Goal: Task Accomplishment & Management: Use online tool/utility

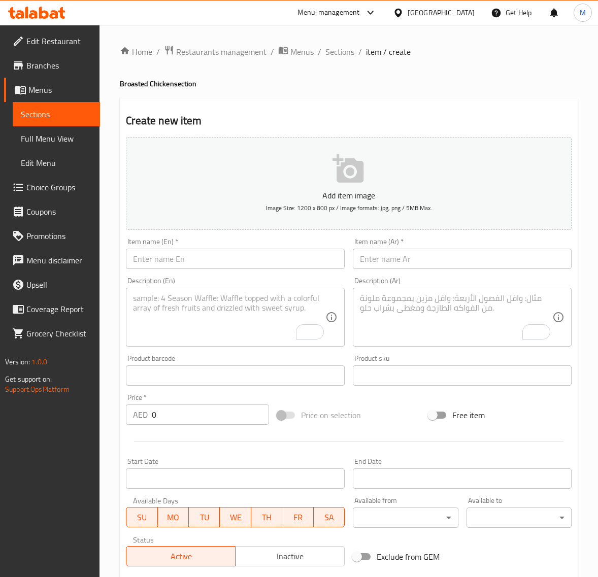
scroll to position [127, 0]
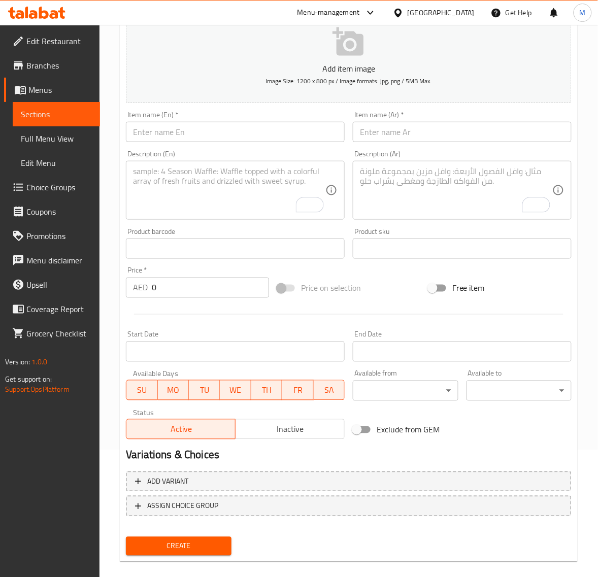
click at [166, 128] on input "text" at bounding box center [235, 132] width 219 height 20
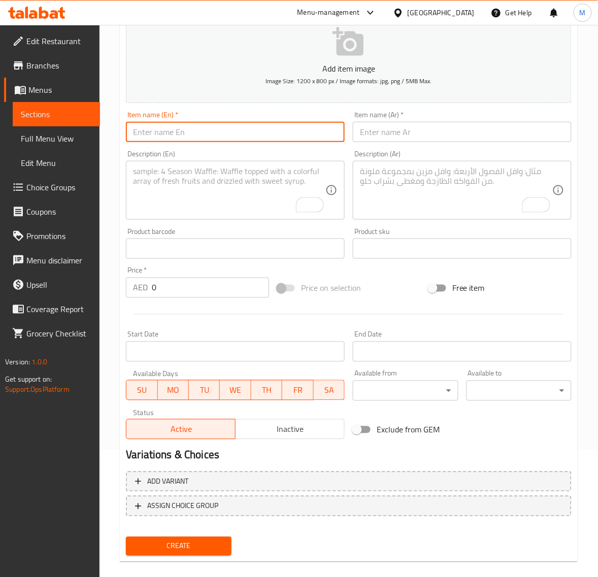
paste input "PARTY MEAL"
type input "Party Meal"
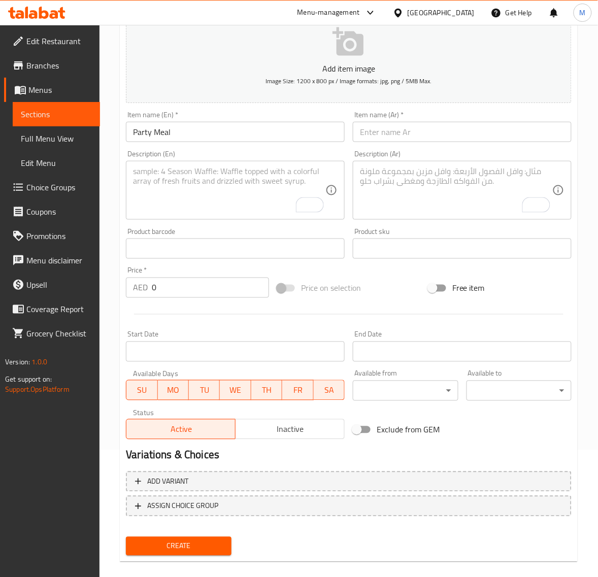
click at [369, 132] on input "text" at bounding box center [462, 132] width 219 height 20
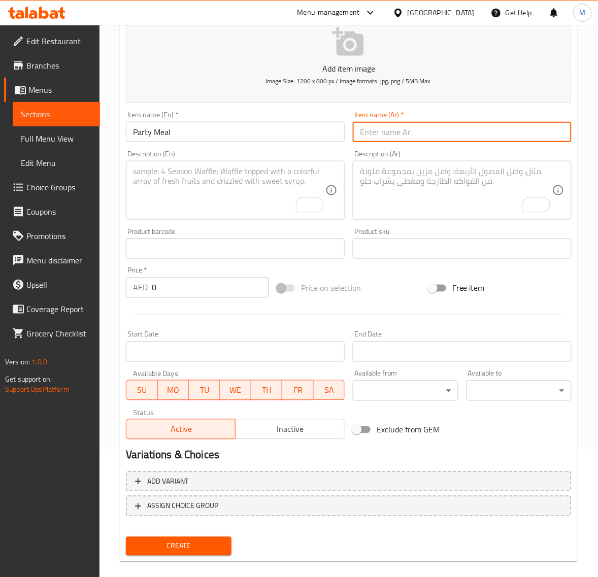
paste input "وجبة بارتي"
type input "وجبة بارتي"
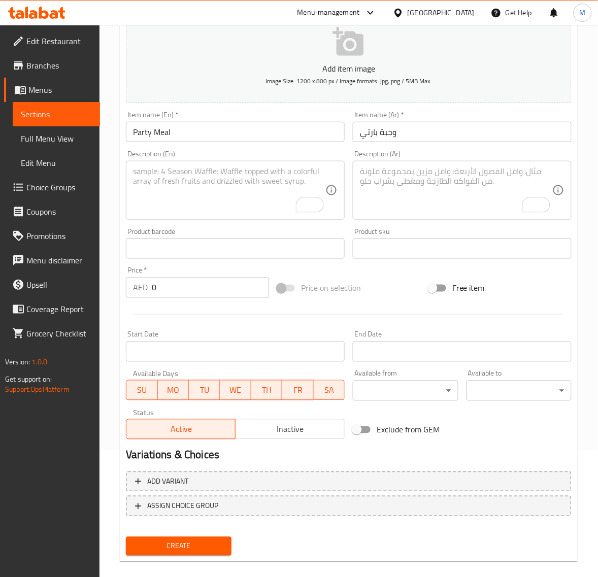
click at [183, 198] on textarea "To enrich screen reader interactions, please activate Accessibility in Grammarl…" at bounding box center [229, 191] width 192 height 48
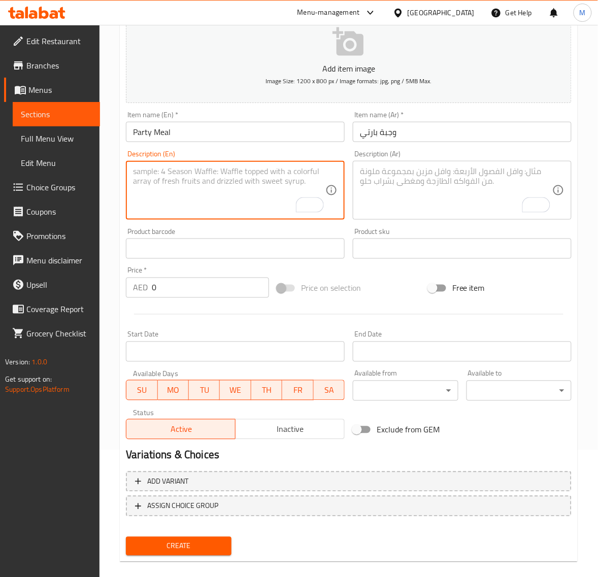
paste textarea "15 PCS. CHICKEN + FRENCH FRIES + 6 BUN + GARLIC + PEPSI"
click at [196, 173] on textarea "15 PCS. CHICKEN + FRENCH FRIES + 6 BUN + GARLIC + PEPSI" at bounding box center [229, 191] width 192 height 48
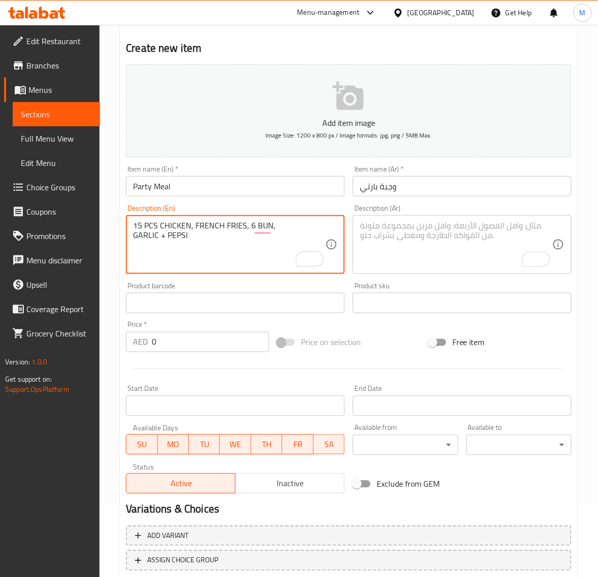
scroll to position [0, 0]
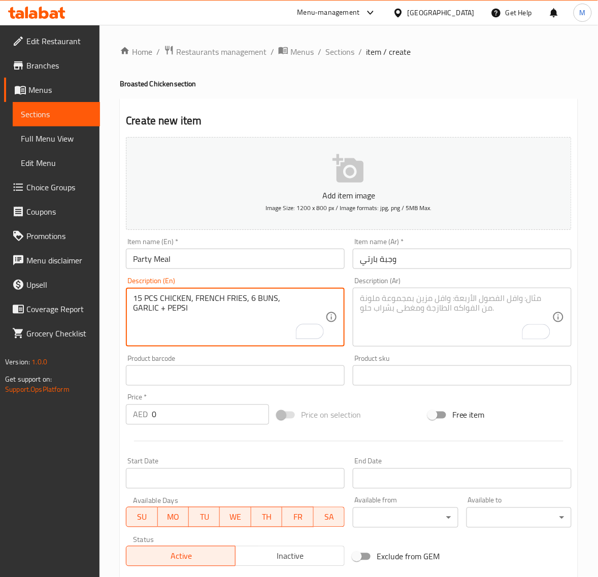
click at [160, 311] on textarea "15 PCS CHICKEN, FRENCH FRIES, 6 BUNS, GARLIC + PEPSI" at bounding box center [229, 318] width 192 height 48
type textarea "15 Pcs Chicken, French Fries, 6 Buns, Garlic and Pepsi"
click at [404, 317] on textarea "To enrich screen reader interactions, please activate Accessibility in Grammarl…" at bounding box center [456, 318] width 192 height 48
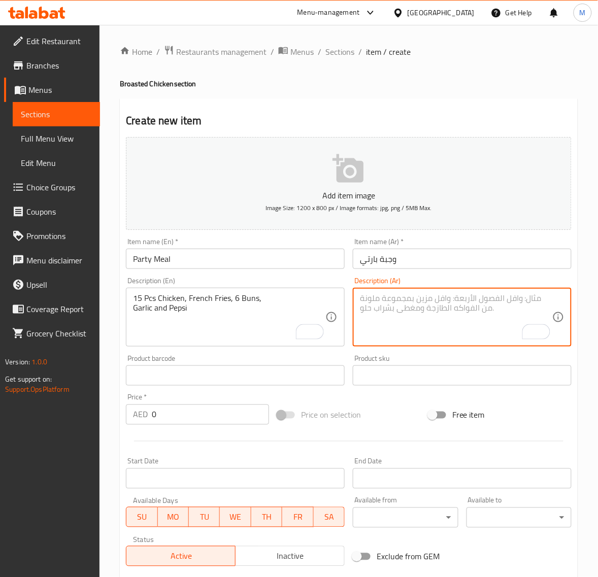
paste textarea "١٥ قطعة دجاج، بطاطس مقلية، ٦ خبز، ثوم وبيبسي"
type textarea "١٥ قطعة دجاج، بطاطس مقلية، ٦ خبز، ثوم وبيبسي"
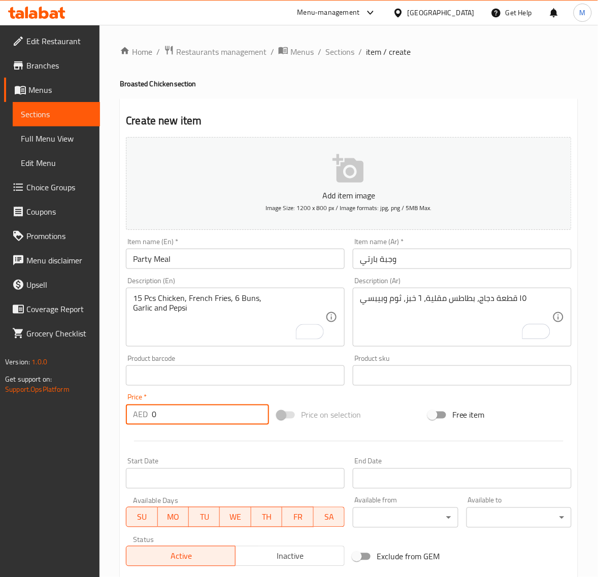
click at [189, 424] on input "0" at bounding box center [210, 415] width 117 height 20
paste input "101.25"
type input "101.25"
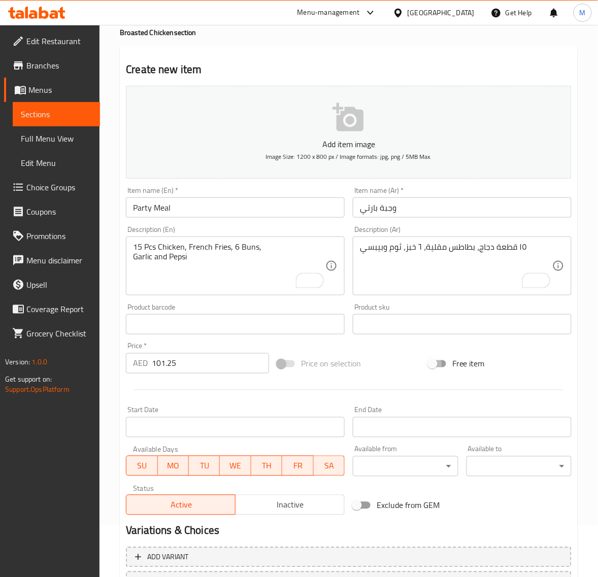
scroll to position [127, 0]
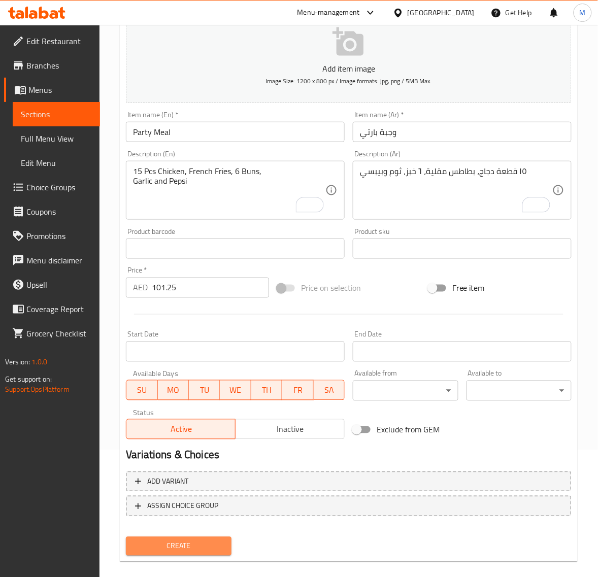
click at [207, 546] on span "Create" at bounding box center [178, 546] width 89 height 13
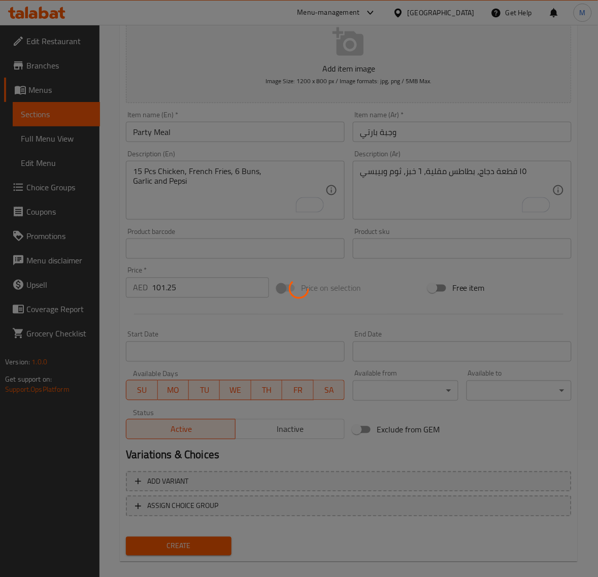
type input "0"
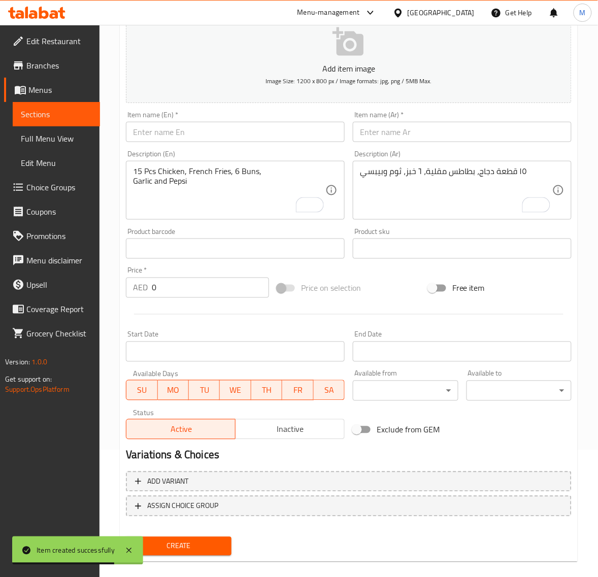
click at [179, 132] on input "text" at bounding box center [235, 132] width 219 height 20
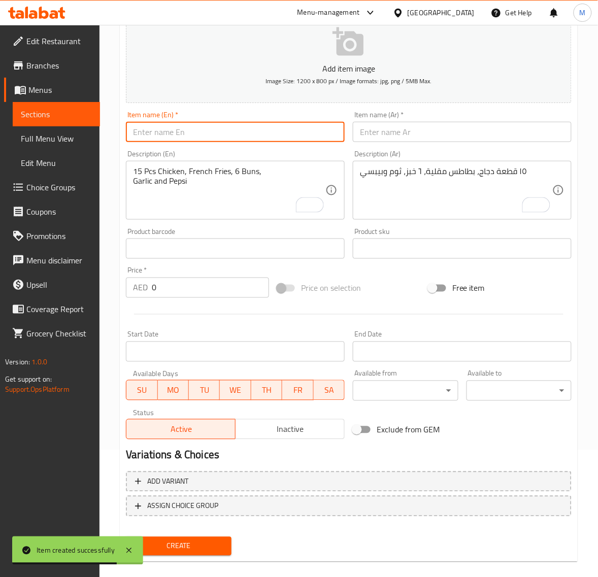
paste input "JUMBO MEAL"
type input "Jumbo Meal"
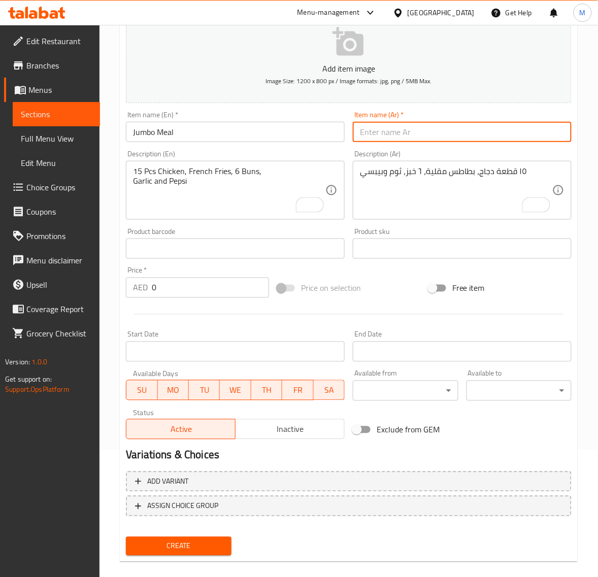
click at [395, 130] on input "text" at bounding box center [462, 132] width 219 height 20
paste input "وجبة جمبو"
drag, startPoint x: 374, startPoint y: 133, endPoint x: 366, endPoint y: 164, distance: 32.0
click at [374, 133] on input "وجبة جمبو" at bounding box center [462, 132] width 219 height 20
type input "وجبة جامبو"
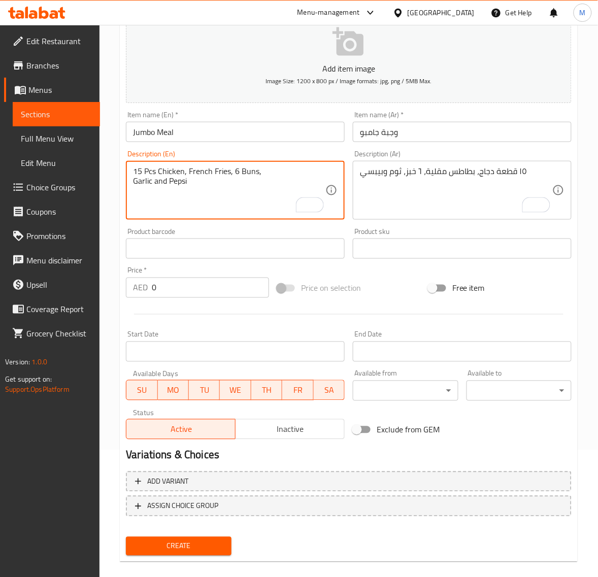
click at [213, 204] on textarea "15 Pcs Chicken, French Fries, 6 Buns, Garlic and Pepsi" at bounding box center [229, 191] width 192 height 48
paste textarea "6 PCS. CHICKEN + FRENCH FRIES + BUN + GARLIC + PEPSI"
click at [156, 172] on textarea "6 PCS. CHICKEN + FRENCH FRIES + BUN + GARLIC + PEPSI" at bounding box center [229, 191] width 192 height 48
click at [181, 197] on textarea "6 Pcs Chicken, French Fries, Bun, Garlic and Pepsi" at bounding box center [229, 191] width 192 height 48
click at [178, 194] on textarea "6 Pcs Chicken, French Fries, Bun, Garlic and Pepsi" at bounding box center [229, 191] width 192 height 48
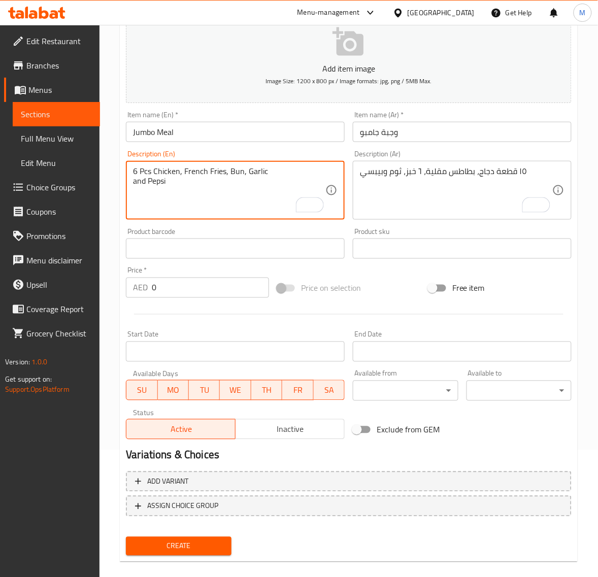
click at [133, 178] on textarea "6 Pcs Chicken, French Fries, Bun, Garlic and Pepsi" at bounding box center [229, 191] width 192 height 48
type textarea "6 Pcs Chicken, French Fries, Bun, Garlic and Pepsi"
click at [446, 181] on textarea "١٥ قطعة دجاج، بطاطس مقلية، ٦ خبز، ثوم وبيبسي" at bounding box center [456, 191] width 192 height 48
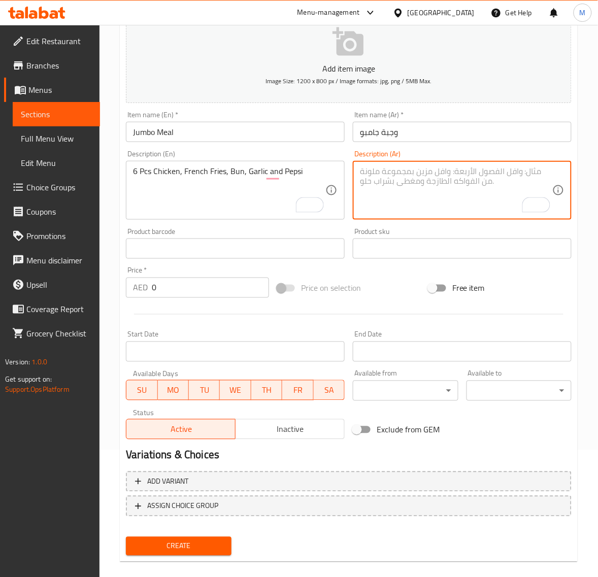
paste textarea "6 قطع دجاج، بطاطس مقلية، خبز، ثوم وبيبسي"
type textarea "6 قطع دجاج، بطاطس مقلية، خبز، ثوم وبيبسي"
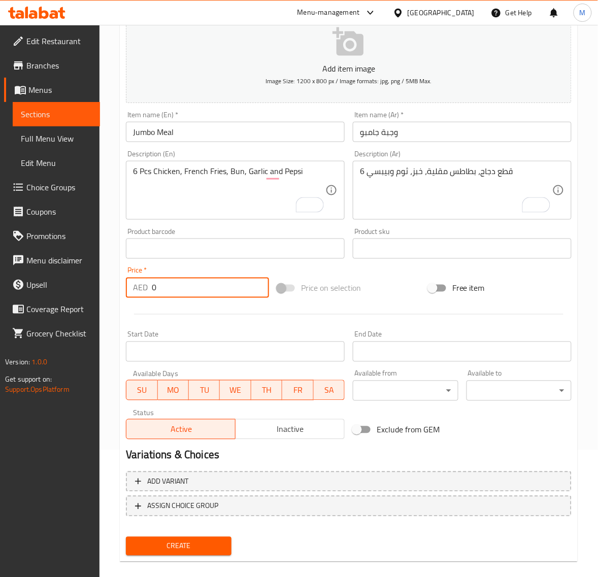
click at [183, 288] on input "0" at bounding box center [210, 288] width 117 height 20
paste input "44.55"
type input "44.55"
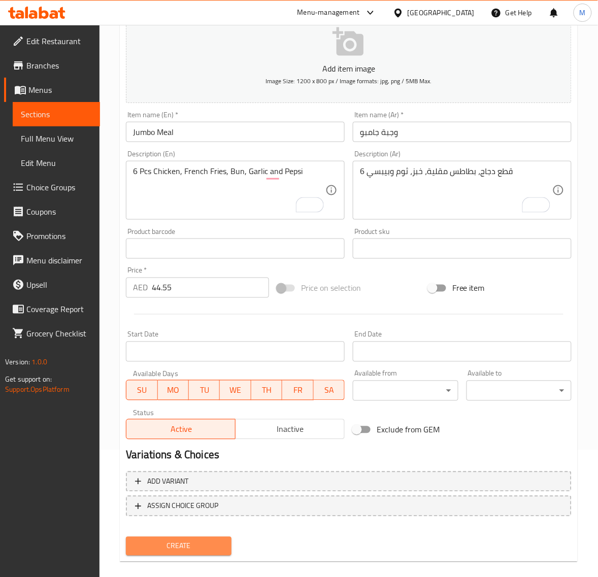
click at [182, 543] on span "Create" at bounding box center [178, 546] width 89 height 13
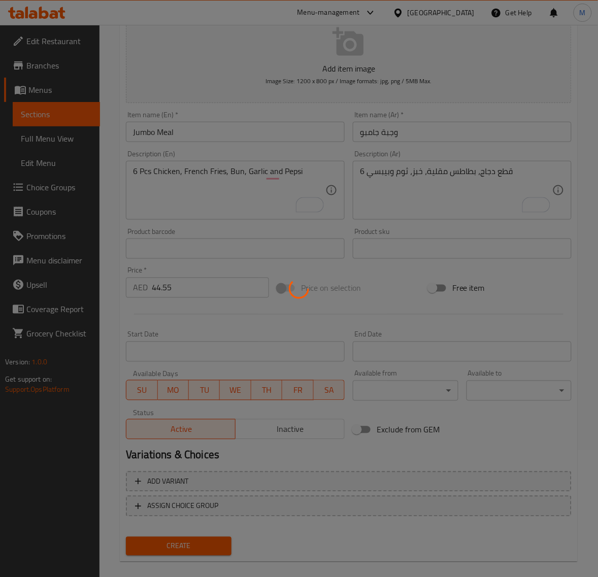
type input "0"
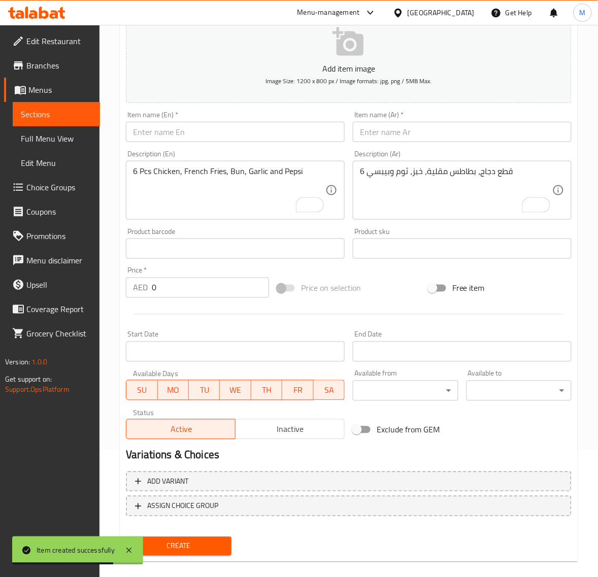
click at [204, 138] on input "text" at bounding box center [235, 132] width 219 height 20
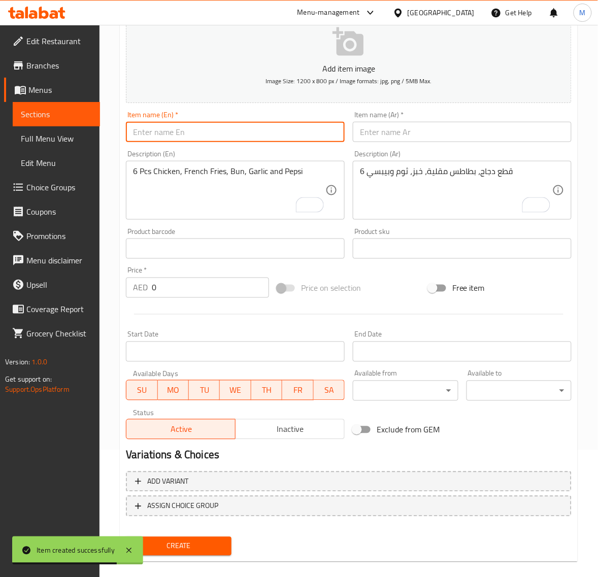
paste input "SNACK MEAL"
type input "Snack Meal"
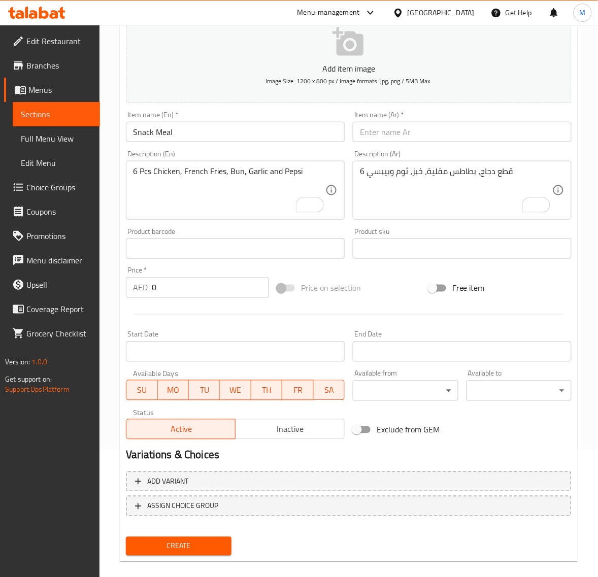
click at [387, 135] on input "text" at bounding box center [462, 132] width 219 height 20
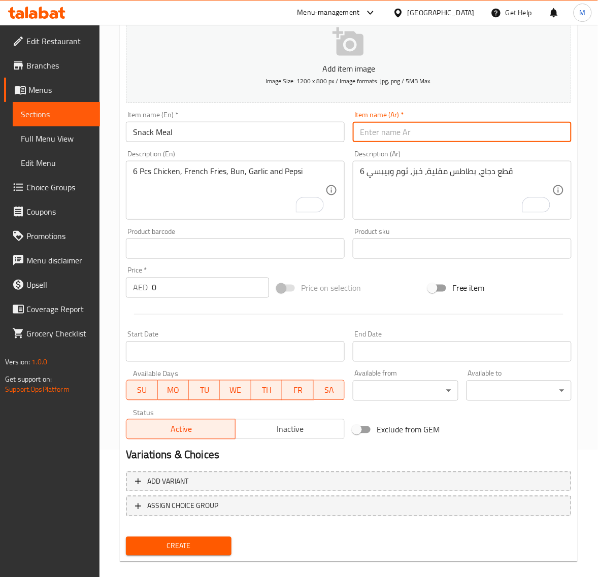
paste input "وجبة سناك"
type input "وجبة سناك"
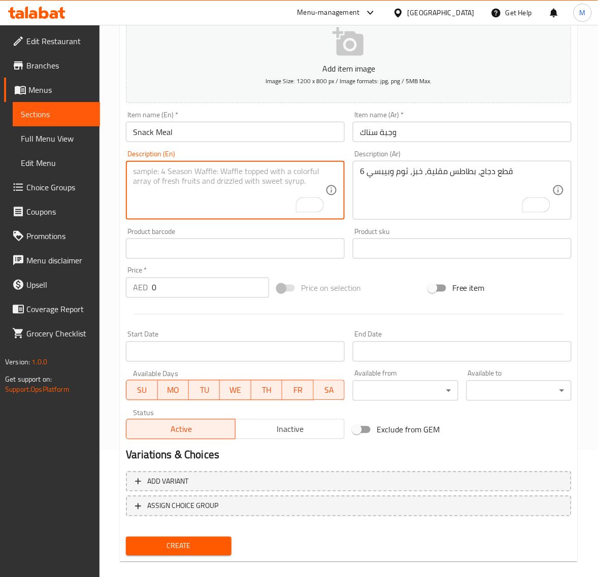
click at [171, 198] on textarea "To enrich screen reader interactions, please activate Accessibility in Grammarl…" at bounding box center [229, 191] width 192 height 48
paste textarea "2 PCS. CHICKEN + FRENCH FRIES + BUN + GARLIC+ PEPSI"
click at [133, 184] on textarea "2 PCS. CHICKEN + FRENCH FRIES + BUN + GARLIC+ PEPSI" at bounding box center [229, 191] width 192 height 48
click at [155, 176] on textarea "2 PCS. CHICKEN + FRENCH FRIES + BUN + GARLIC+ PEPSI" at bounding box center [229, 191] width 192 height 48
type textarea "2 Pcs Chicken, French Fries, Bun, Garlic and Pepsi"
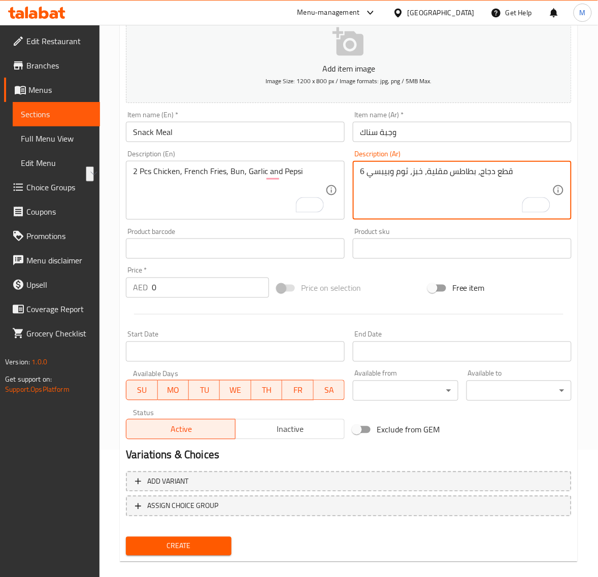
click at [387, 176] on textarea "6 قطع دجاج، بطاطس مقلية، خبز، ثوم وبيبسي" at bounding box center [456, 191] width 192 height 48
paste textarea "قطعتين دجاج، بطاطس مقلية، خبز، ثوم وبيبسي"
click at [501, 171] on textarea "قطعتين دجاج، بطاطس مقلية، خبز، ثوم وبيبسي" at bounding box center [456, 191] width 192 height 48
type textarea "2 قطعة دجاج، بطاطس مقلية، خبز، ثوم وبيبسي"
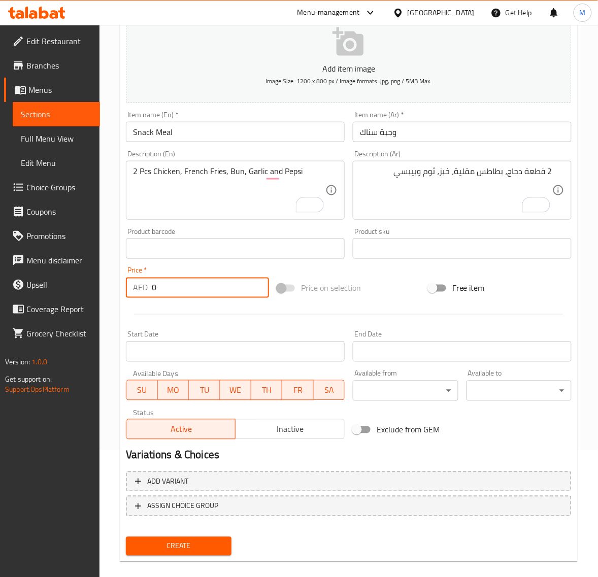
click at [211, 289] on input "0" at bounding box center [210, 288] width 117 height 20
paste input "18.9"
type input "18.90"
click at [126, 537] on button "Create" at bounding box center [178, 546] width 105 height 19
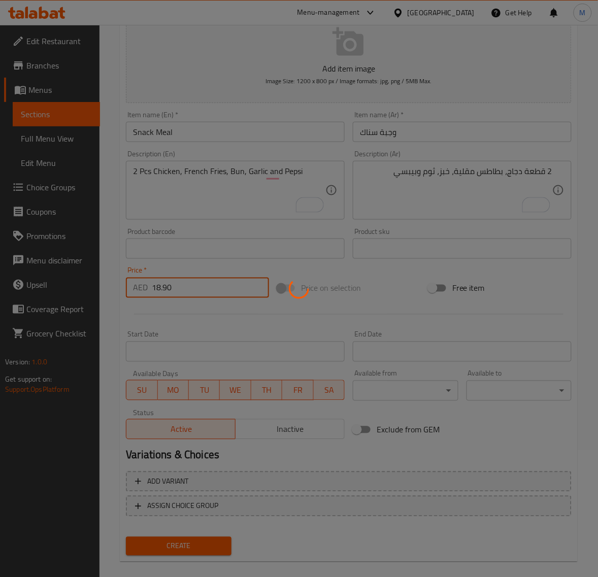
type input "0"
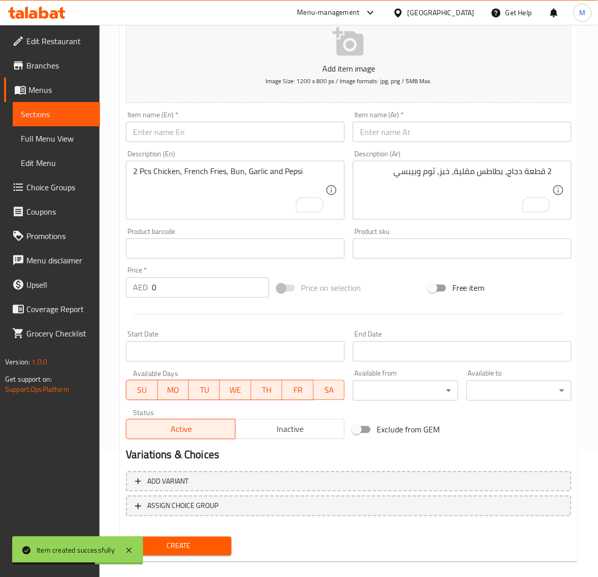
click at [453, 142] on input "text" at bounding box center [462, 132] width 219 height 20
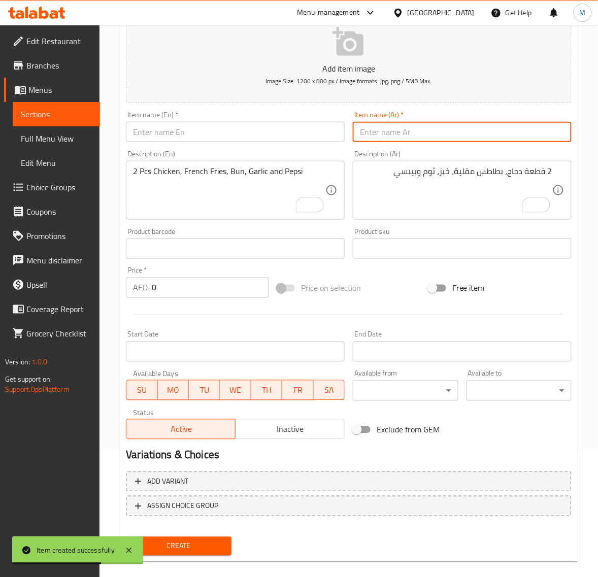
click at [453, 135] on input "text" at bounding box center [462, 132] width 219 height 20
paste input "وجبة ميني"
type input "وجبة ميني"
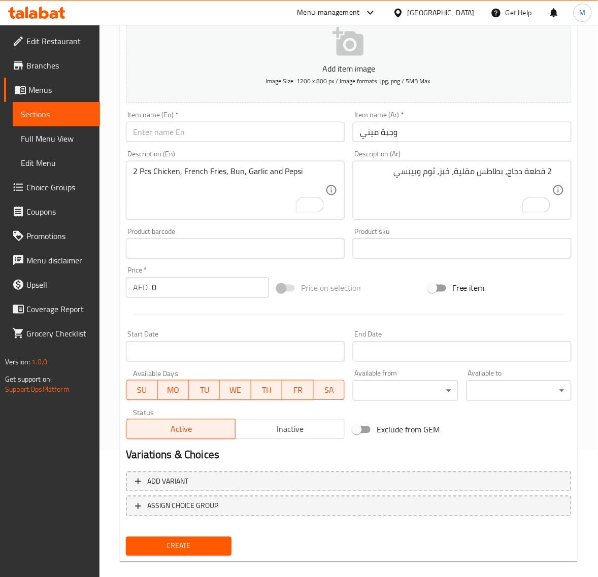
click at [189, 133] on input "text" at bounding box center [235, 132] width 219 height 20
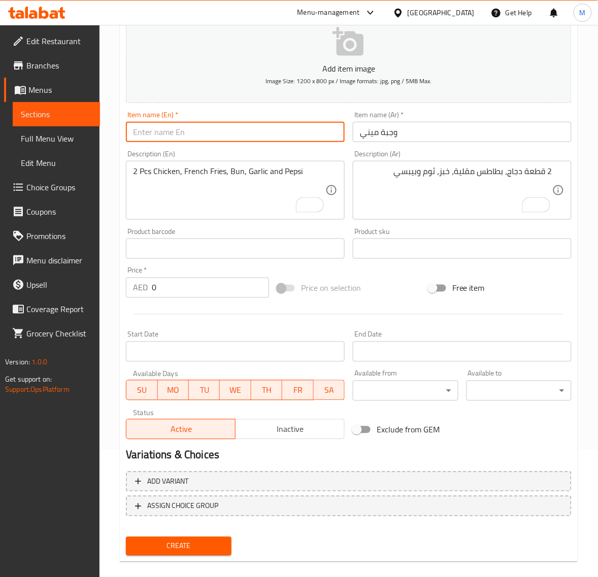
paste input "MINI MEAL"
type input "Mini Meal"
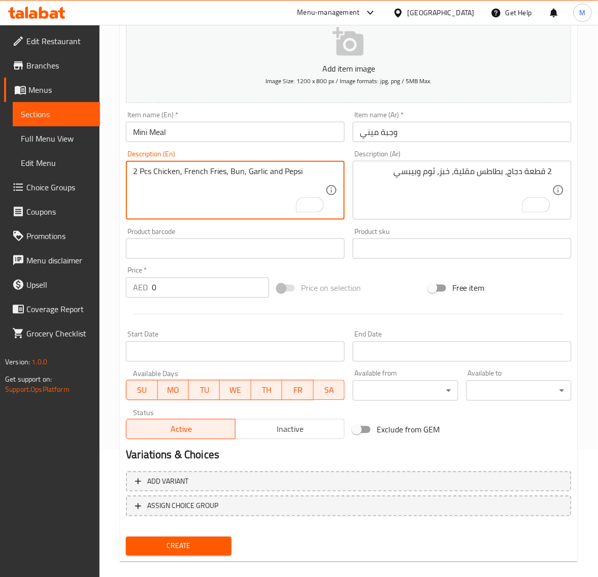
click at [179, 184] on textarea "2 Pcs Chicken, French Fries, Bun, Garlic and Pepsi" at bounding box center [229, 191] width 192 height 48
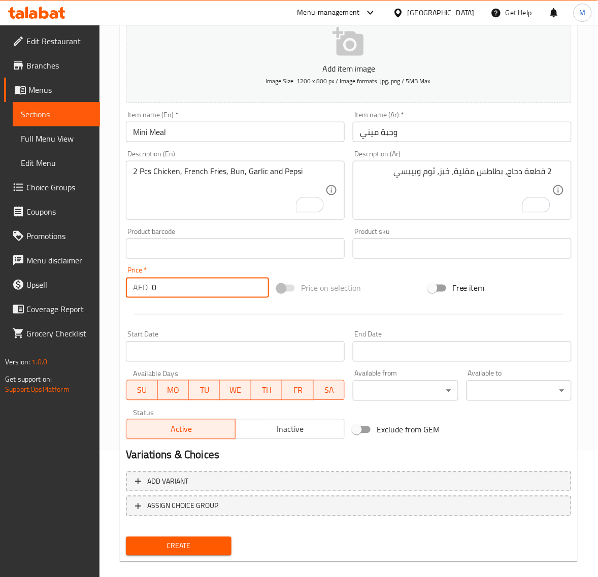
click at [167, 291] on input "0" at bounding box center [210, 288] width 117 height 20
paste input "33.75"
type input "33.75"
click at [190, 202] on textarea "2 Pcs Chicken, French Fries, Bun, Garlic and Pepsi" at bounding box center [229, 191] width 192 height 48
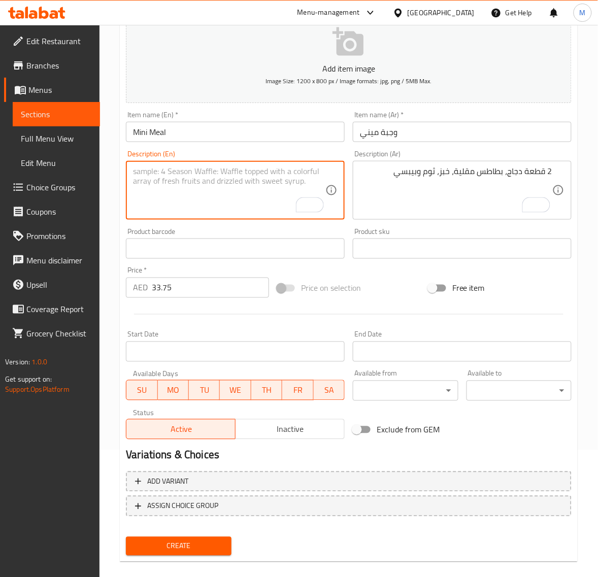
paste textarea "4 PCS. CHICKEN + FRENCH FRIES + BUN + GARLIC + PEPSI"
click at [154, 174] on textarea "4 PCS. CHICKEN + FRENCH FRIES + BUN + GARLIC + PEPSI" at bounding box center [229, 191] width 192 height 48
type textarea "4 PCS CHICKEN, FRENCH FRIES, BUN, GARLIC and PEPSI"
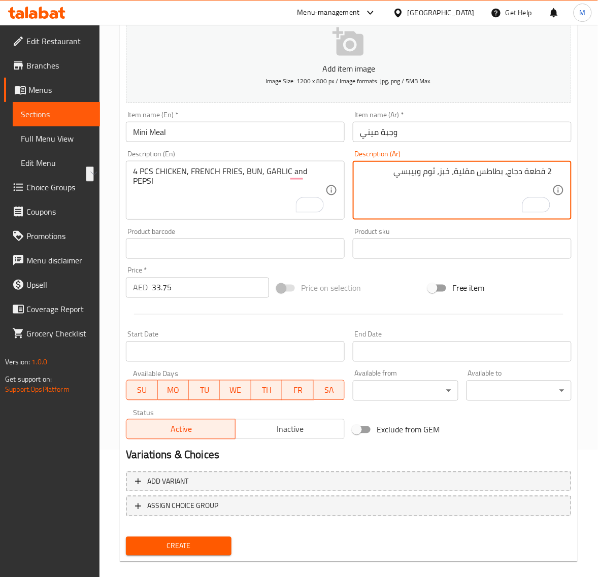
click at [452, 183] on textarea "2 قطعة دجاج، بطاطس مقلية، خبز، ثوم وبيبسي" at bounding box center [456, 191] width 192 height 48
paste textarea "4 قطع دجاج، بطاطس مقلية، خبز، ثوم وبيبسي"
type textarea "4 قطع دجاج، بطاطس مقلية، خبز، ثوم وبيبسي"
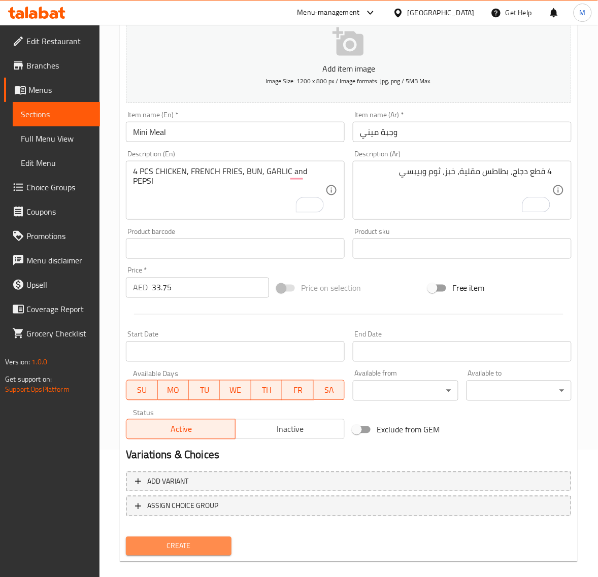
click at [218, 543] on span "Create" at bounding box center [178, 546] width 89 height 13
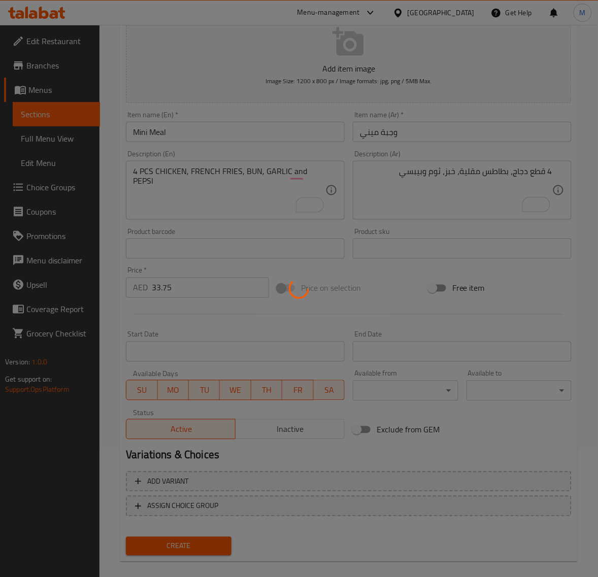
type input "0"
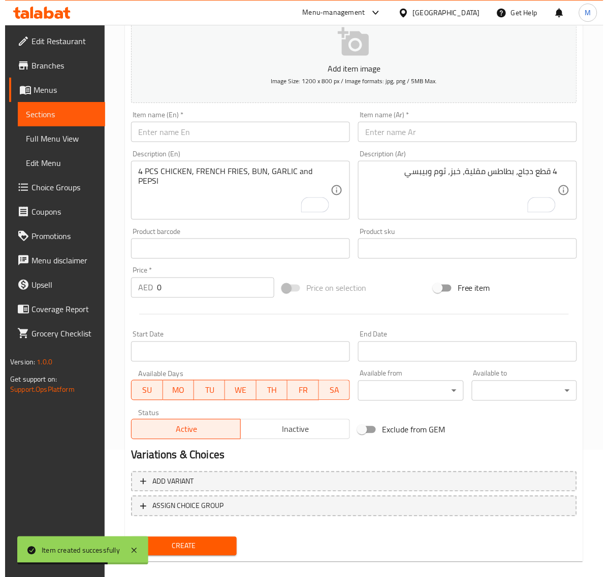
scroll to position [0, 0]
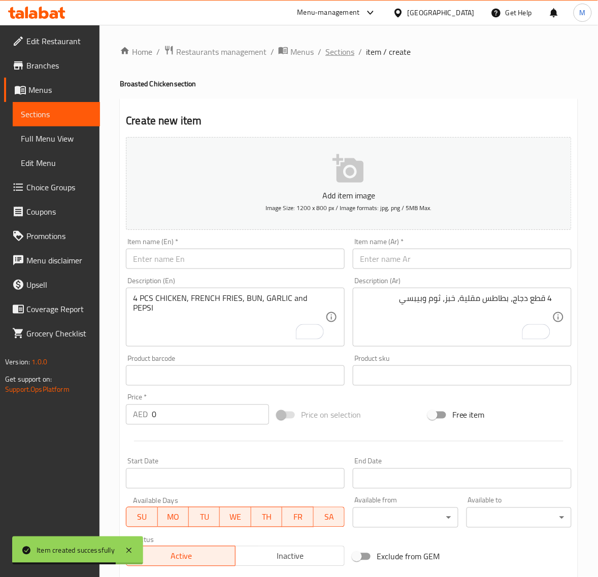
click at [336, 53] on span "Sections" at bounding box center [340, 52] width 29 height 12
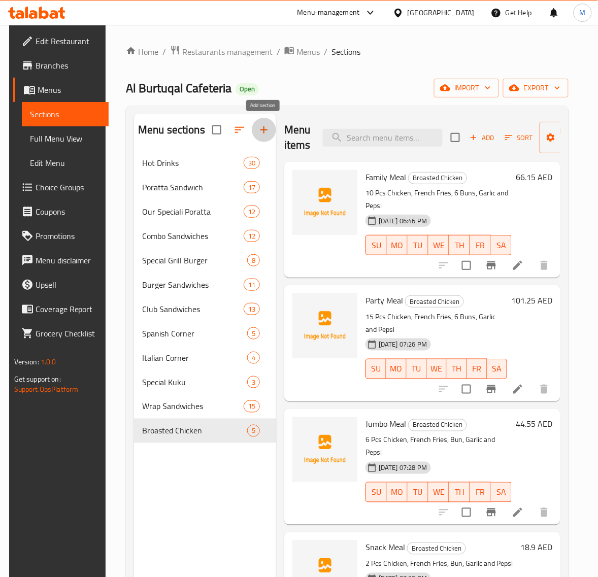
click at [260, 131] on icon "button" at bounding box center [264, 130] width 12 height 12
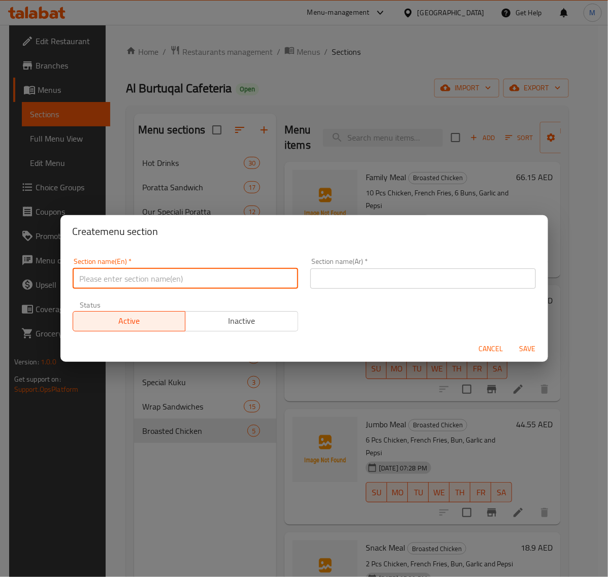
click at [177, 277] on input "text" at bounding box center [185, 279] width 225 height 20
type input "Pancake Special"
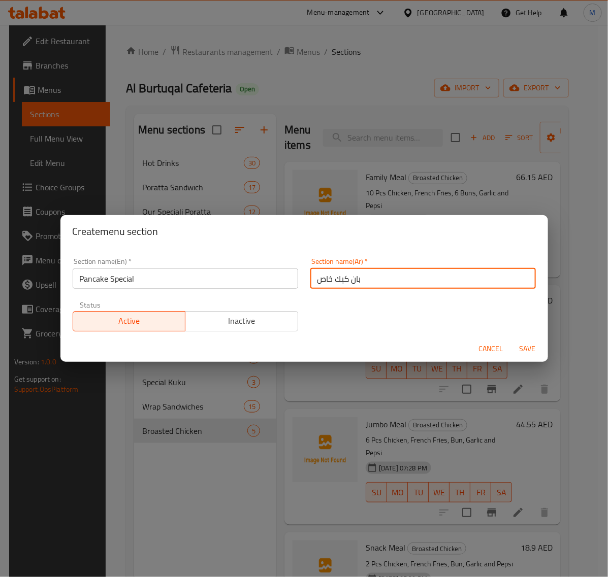
type input "بان كيك خاص"
click at [524, 348] on span "Save" at bounding box center [527, 349] width 24 height 13
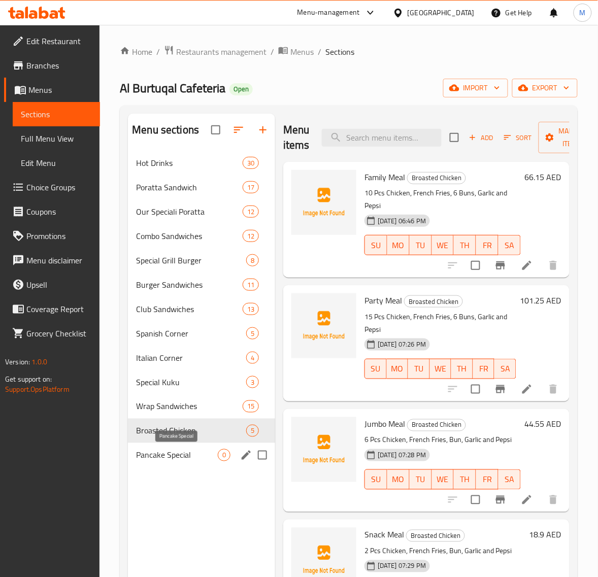
click at [196, 456] on span "Pancake Special" at bounding box center [177, 455] width 82 height 12
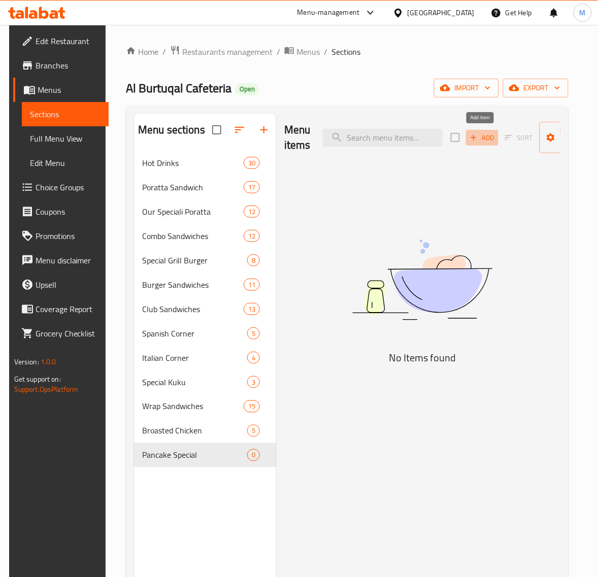
click at [482, 137] on span "Add" at bounding box center [482, 138] width 27 height 12
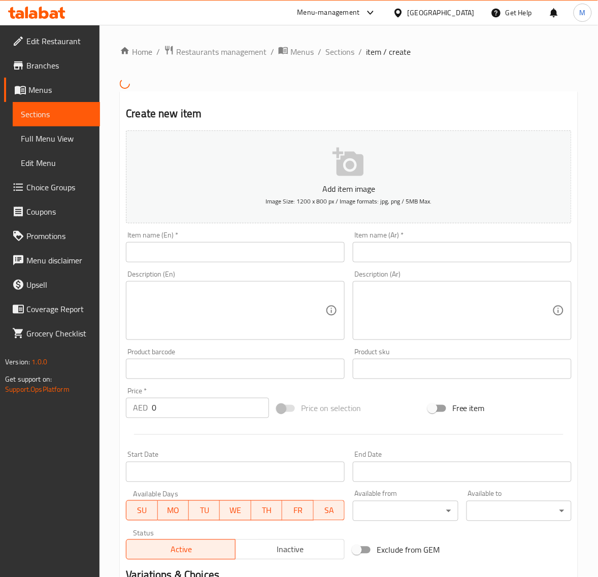
click at [145, 257] on input "text" at bounding box center [235, 252] width 219 height 20
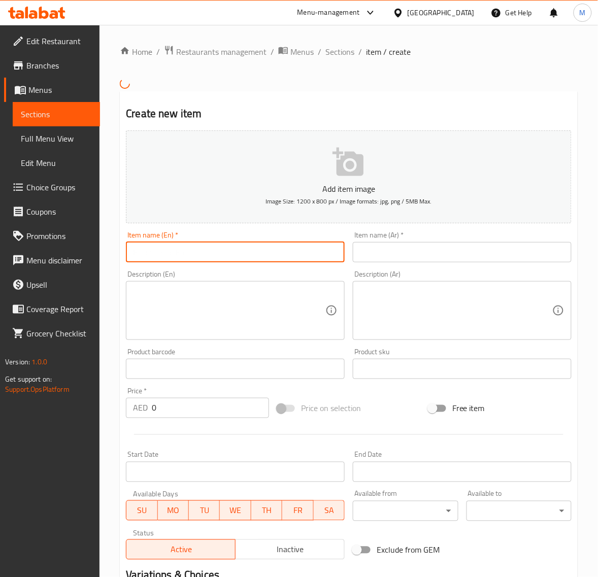
paste input "LOTUS PANCAKE"
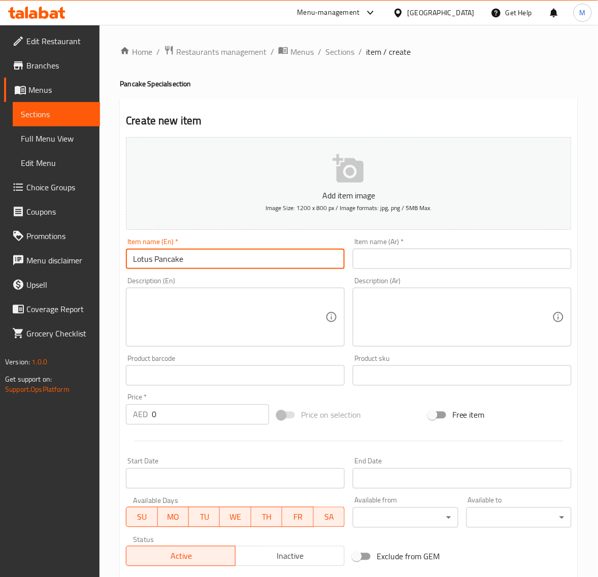
type input "Lotus Pancake"
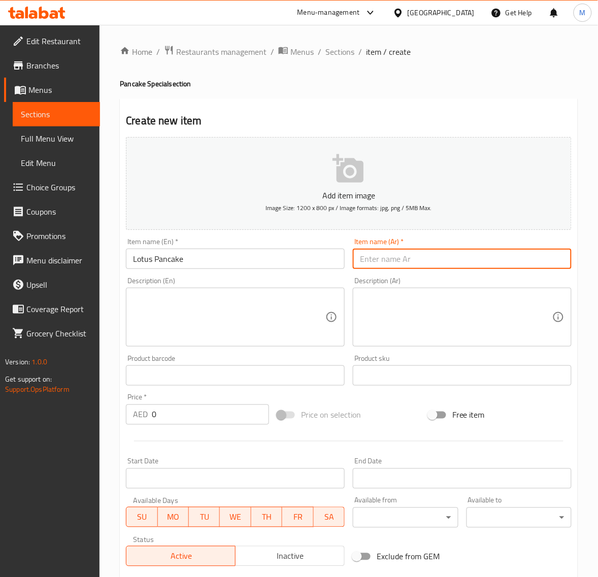
click at [384, 258] on input "text" at bounding box center [462, 259] width 219 height 20
type input "بان كيك لوتس"
click at [169, 418] on input "0" at bounding box center [210, 415] width 117 height 20
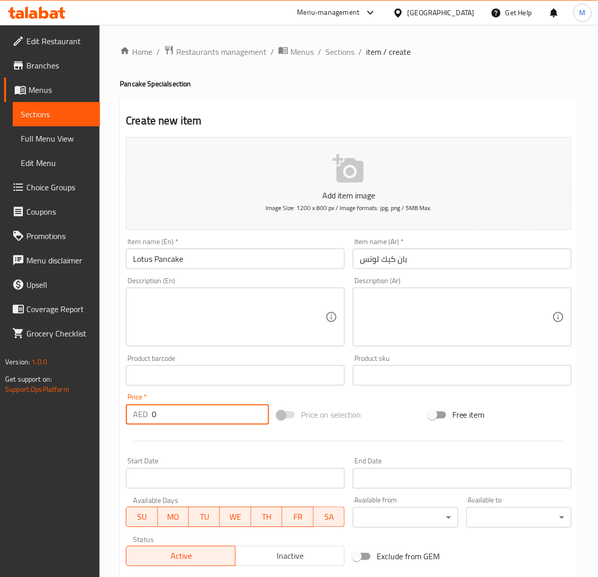
paste input "21.6"
type input "21.60"
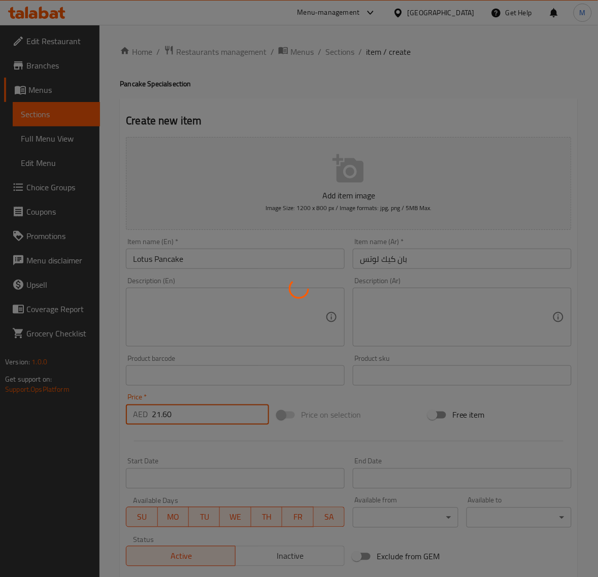
type input "0"
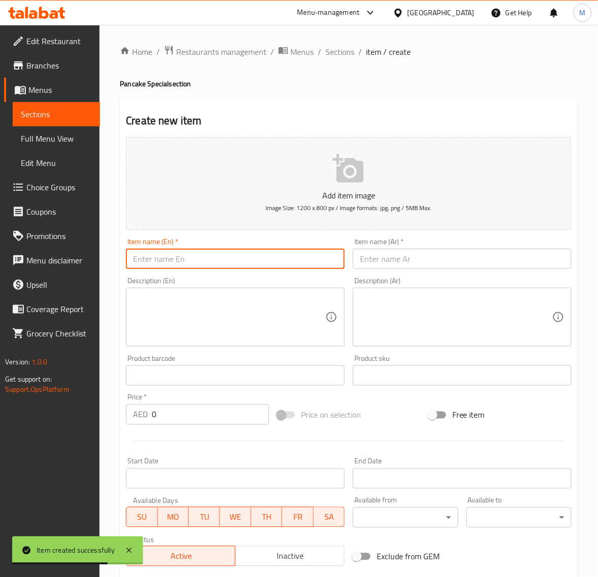
click at [180, 257] on input "text" at bounding box center [235, 259] width 219 height 20
paste input "NUTELLA PANCAKE"
type input "Nutella Pancake"
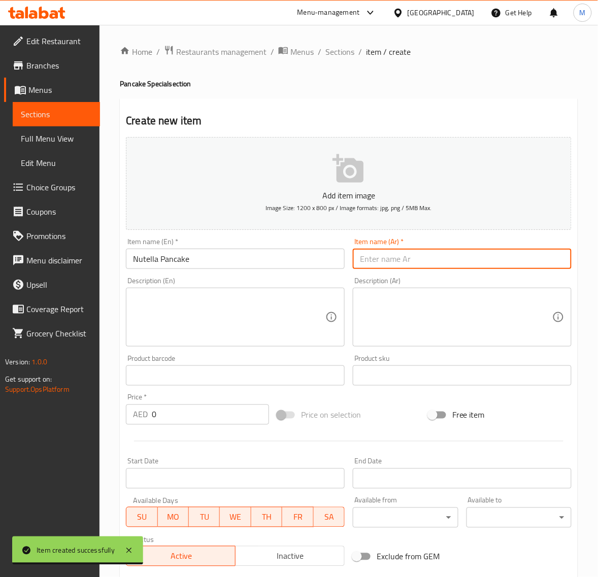
drag, startPoint x: 377, startPoint y: 263, endPoint x: 372, endPoint y: 265, distance: 5.9
click at [377, 263] on input "text" at bounding box center [462, 259] width 219 height 20
type input "بان كيك نوتيلا"
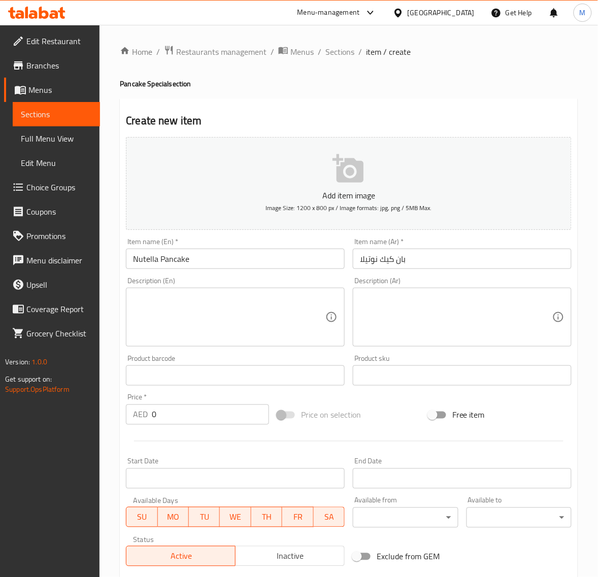
click at [183, 417] on input "0" at bounding box center [210, 415] width 117 height 20
paste input "21.6"
type input "21.60"
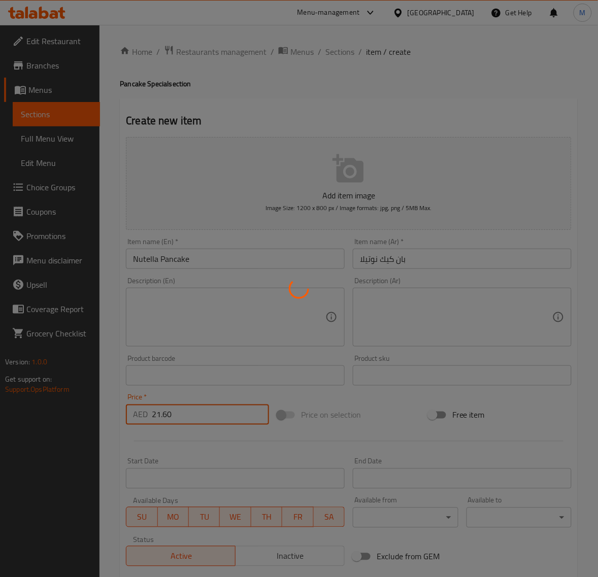
type input "0"
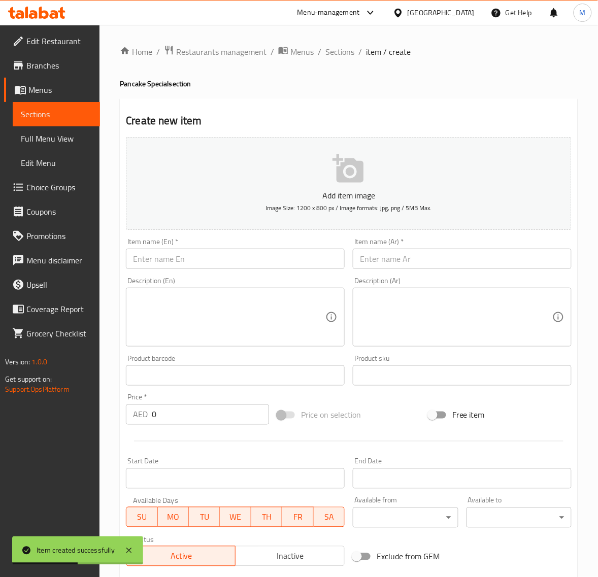
click at [210, 267] on input "text" at bounding box center [235, 259] width 219 height 20
paste input "PISTACHIO PANCAKE"
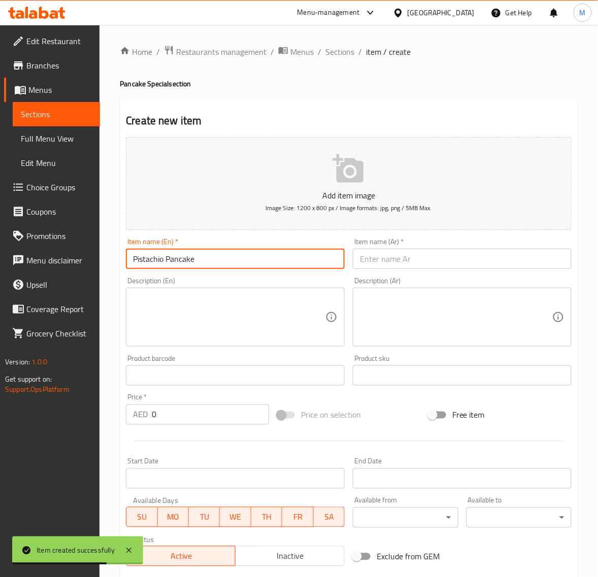
type input "Pistachio Pancake"
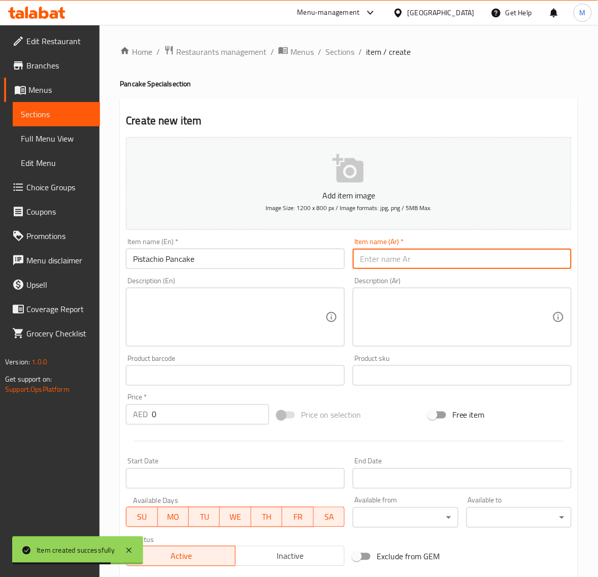
click at [389, 262] on input "text" at bounding box center [462, 259] width 219 height 20
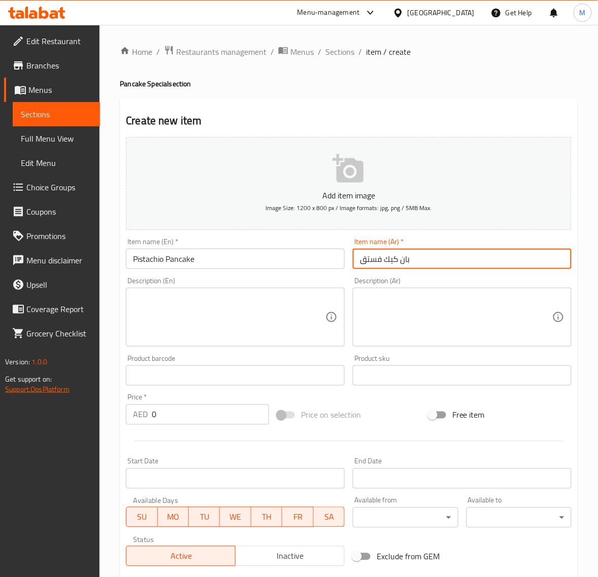
type input "بان كيك فستق"
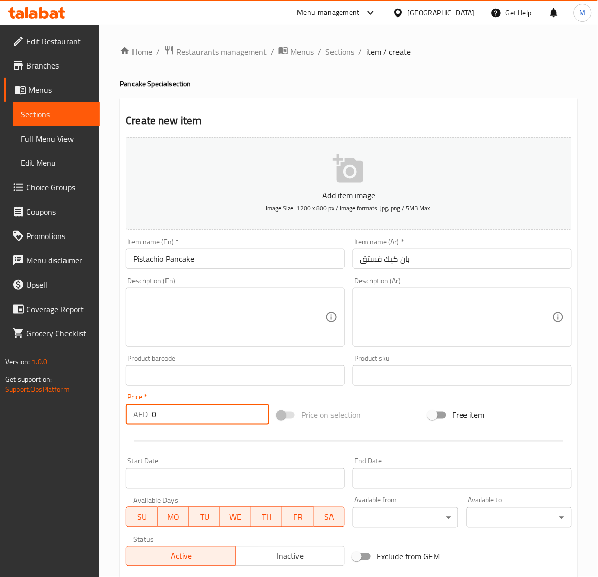
click at [169, 417] on input "0" at bounding box center [210, 415] width 117 height 20
paste input "22.95"
type input "22.95"
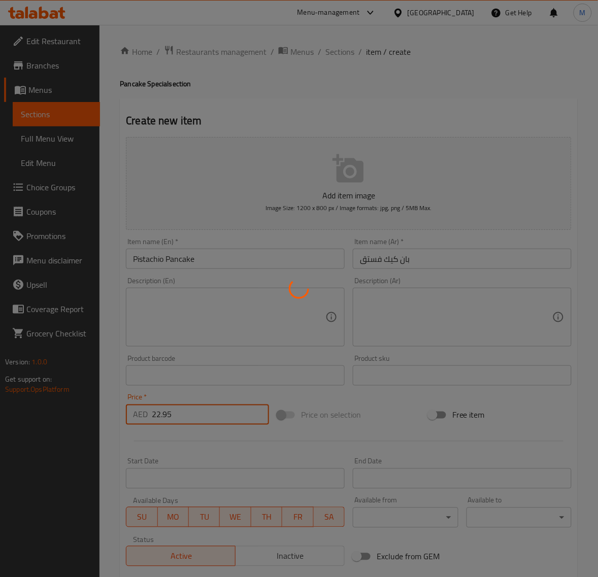
type input "0"
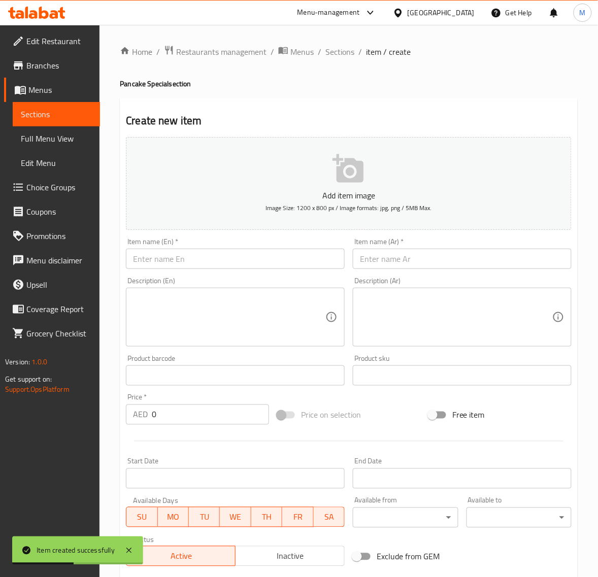
click at [234, 257] on input "text" at bounding box center [235, 259] width 219 height 20
paste input "MIX PANCAKE"
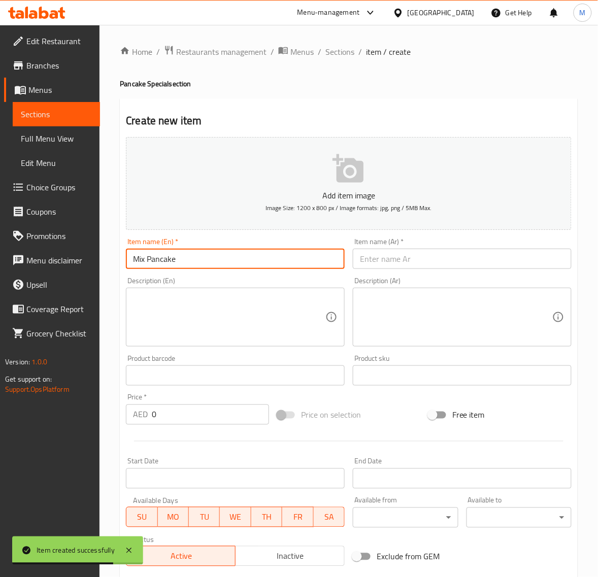
type input "Mix Pancake"
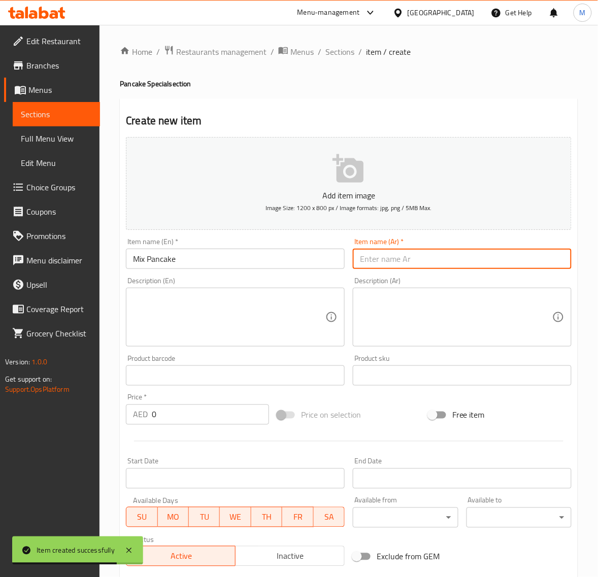
click at [395, 260] on input "text" at bounding box center [462, 259] width 219 height 20
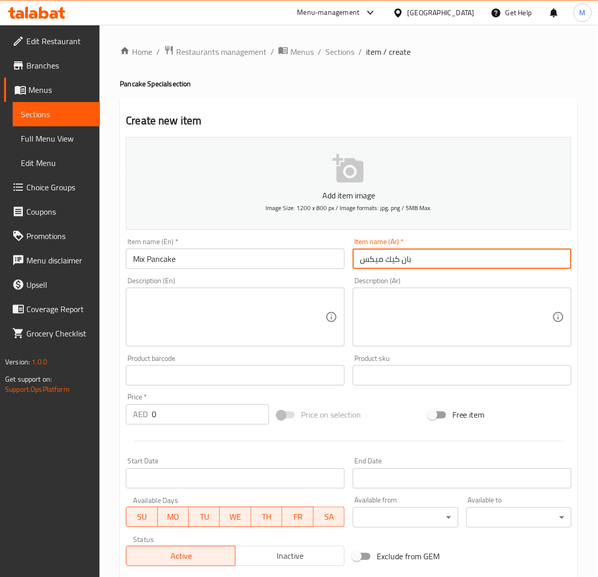
type input "بان كيك ميكس"
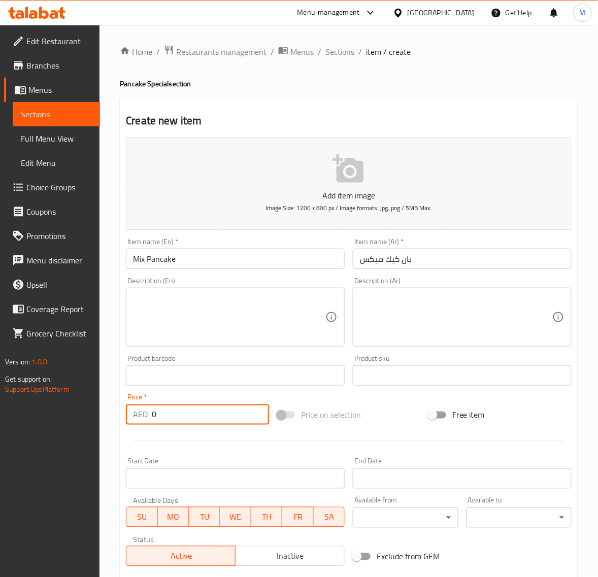
click at [185, 410] on input "0" at bounding box center [210, 415] width 117 height 20
paste input "24.3"
type input "24.30"
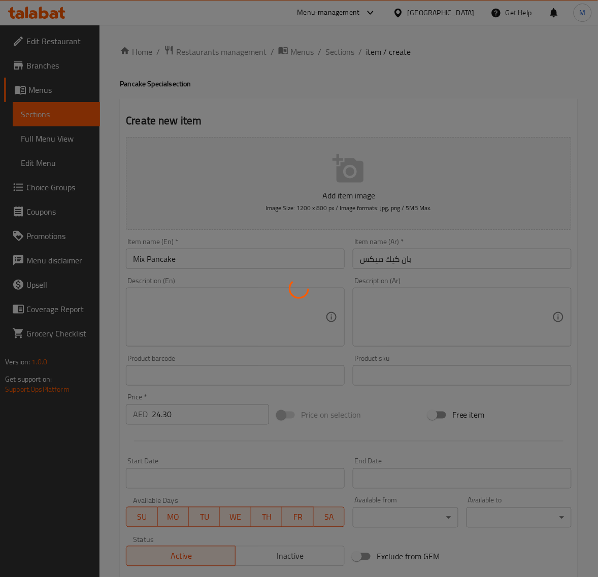
type input "0"
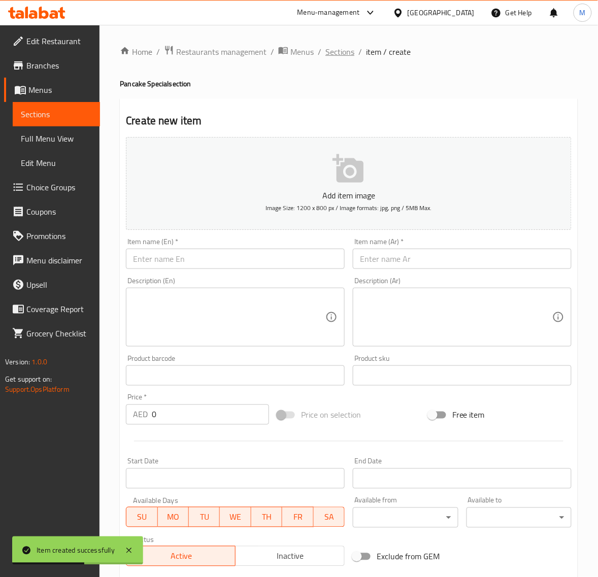
click at [343, 56] on span "Sections" at bounding box center [340, 52] width 29 height 12
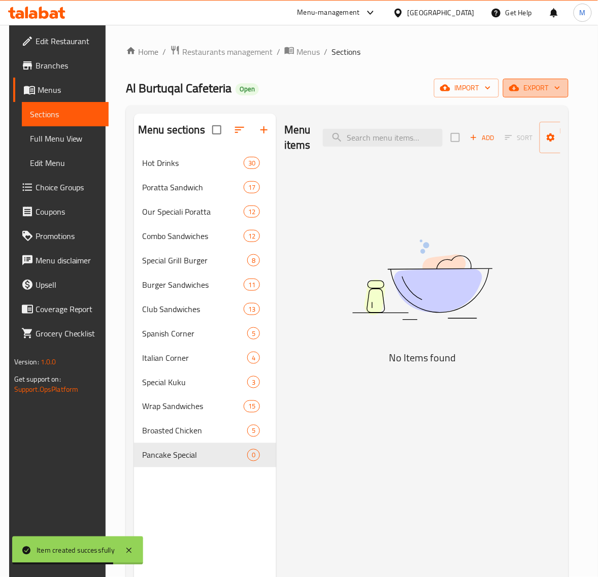
click at [539, 84] on span "export" at bounding box center [535, 88] width 49 height 13
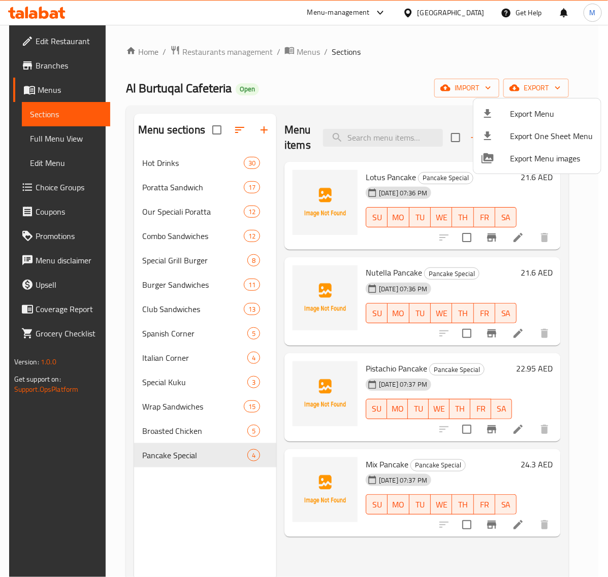
click at [179, 427] on div at bounding box center [304, 288] width 608 height 577
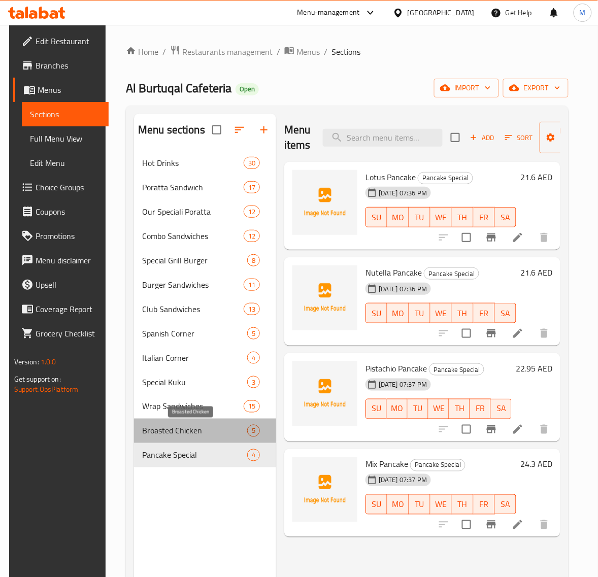
click at [179, 427] on span "Broasted Chicken" at bounding box center [194, 431] width 105 height 12
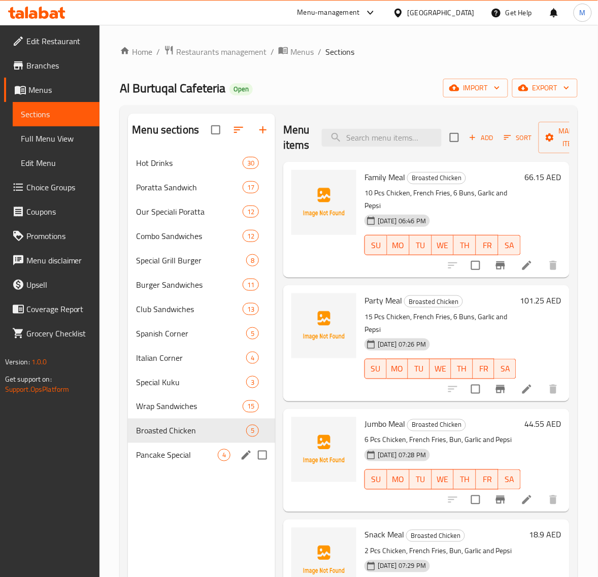
click at [183, 444] on div "Pancake Special 4" at bounding box center [201, 455] width 147 height 24
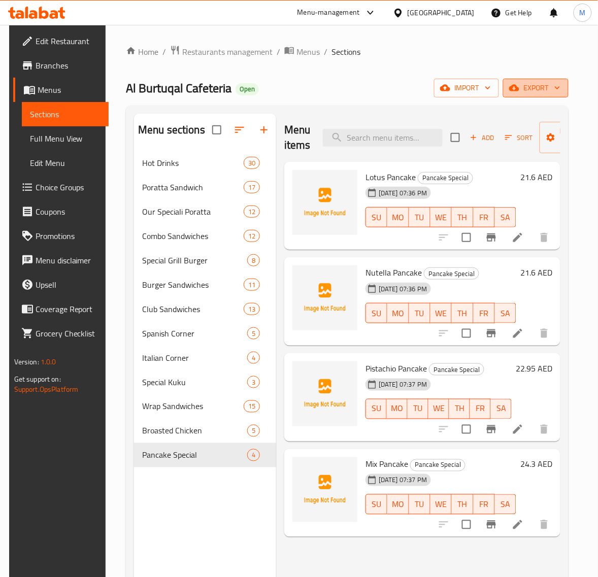
click at [531, 84] on span "export" at bounding box center [535, 88] width 49 height 13
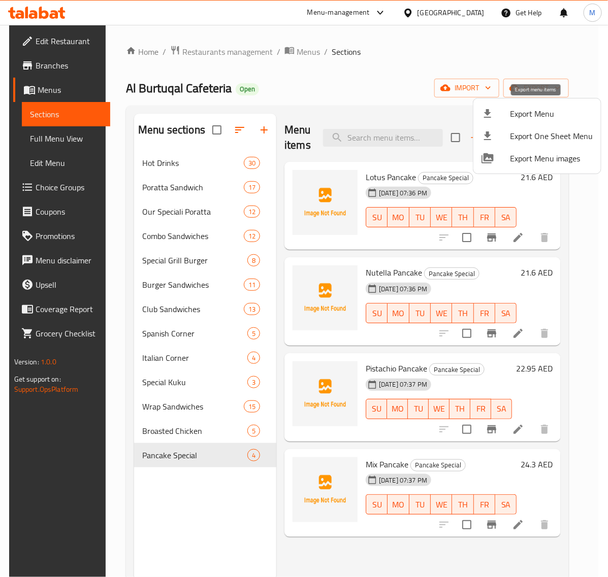
click at [536, 111] on span "Export Menu" at bounding box center [551, 114] width 83 height 12
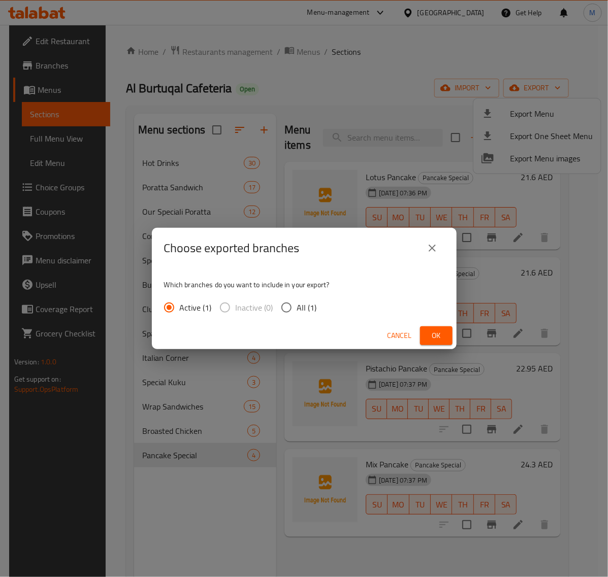
click at [433, 339] on span "Ok" at bounding box center [436, 336] width 16 height 13
